Goal: Find specific page/section: Find specific page/section

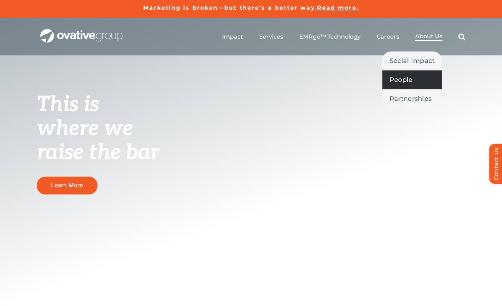
click at [401, 80] on span "People" at bounding box center [401, 80] width 23 height 10
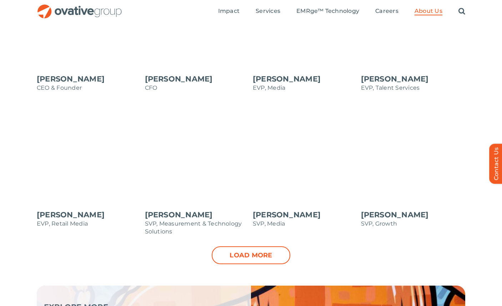
scroll to position [677, 0]
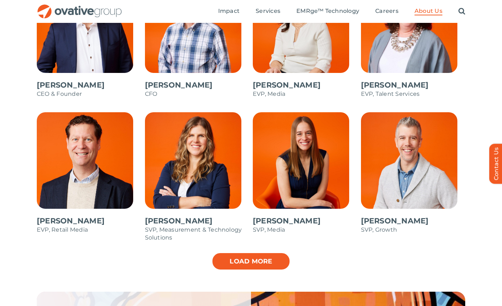
click at [250, 262] on link "Load more" at bounding box center [251, 261] width 79 height 18
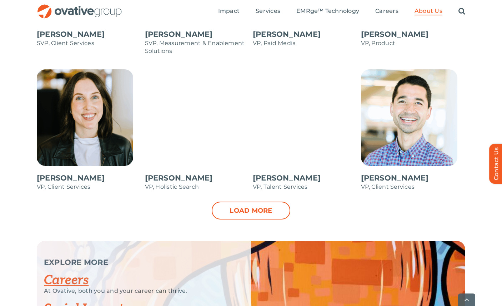
scroll to position [1015, 0]
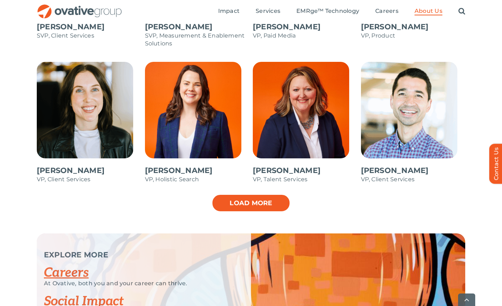
click at [250, 205] on link "Load more" at bounding box center [251, 203] width 79 height 18
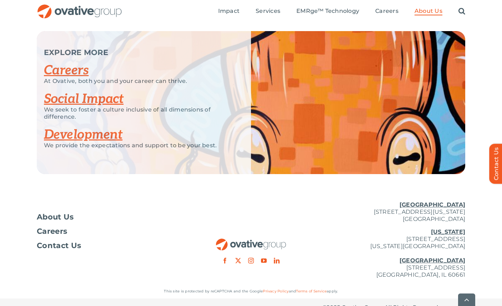
scroll to position [1349, 0]
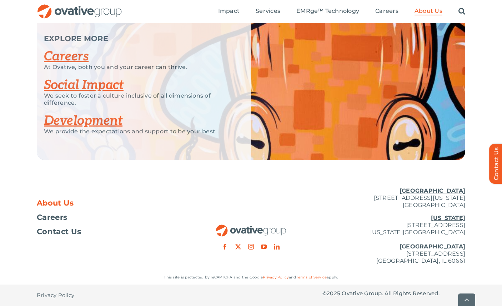
click at [48, 204] on span "About Us" at bounding box center [55, 202] width 37 height 7
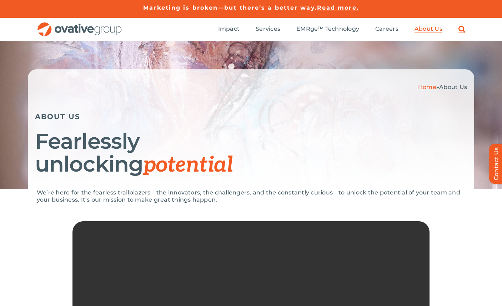
click at [461, 30] on link "Search" at bounding box center [462, 29] width 7 height 8
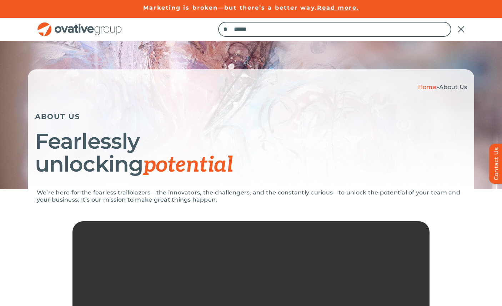
type input "*****"
click at [218, 22] on input "*" at bounding box center [225, 29] width 15 height 15
